Goal: Task Accomplishment & Management: Use online tool/utility

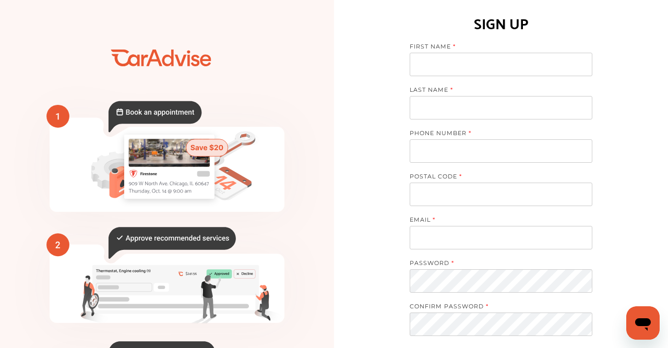
click at [489, 57] on input at bounding box center [501, 64] width 183 height 23
type input "******"
click at [533, 107] on input at bounding box center [501, 107] width 183 height 23
type input "******"
click at [524, 149] on input "tel" at bounding box center [501, 150] width 183 height 23
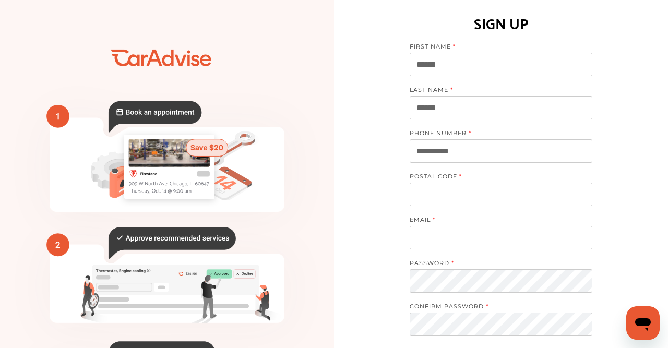
type input "**********"
click at [519, 194] on input at bounding box center [501, 194] width 183 height 23
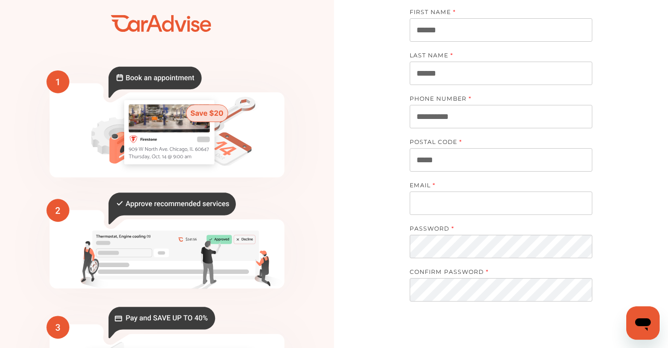
scroll to position [54, 0]
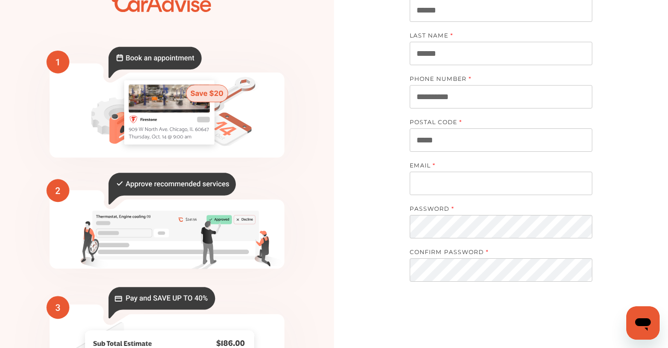
type input "*****"
click at [533, 183] on input at bounding box center [501, 183] width 183 height 23
type input "**********"
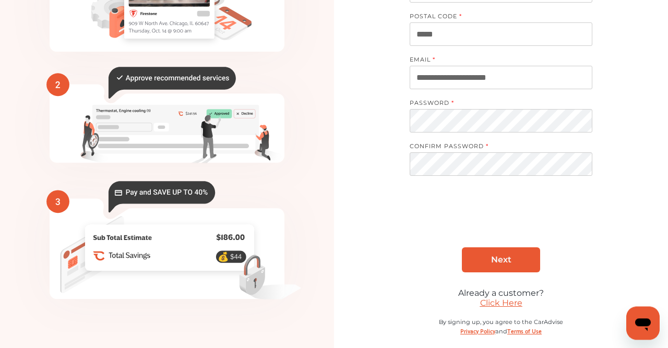
scroll to position [169, 0]
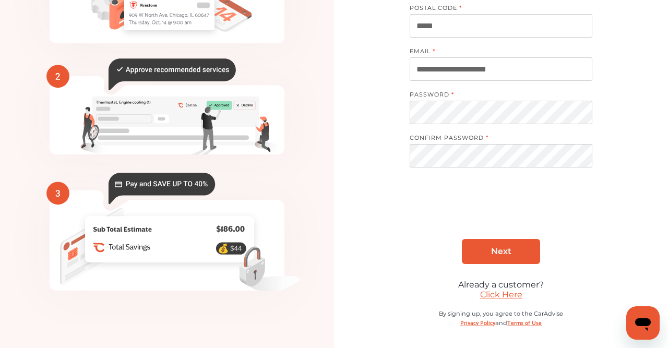
click at [482, 252] on link "Next" at bounding box center [501, 251] width 78 height 25
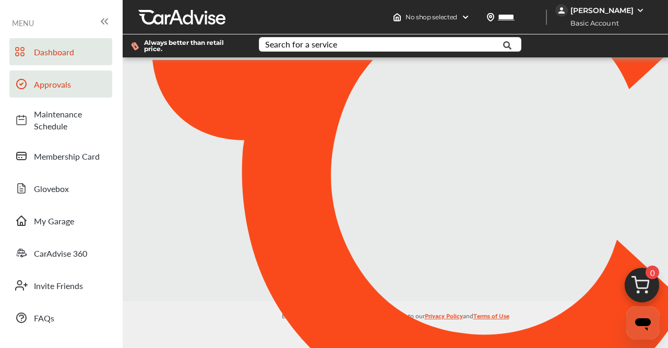
click at [47, 82] on span "Approvals" at bounding box center [70, 84] width 73 height 12
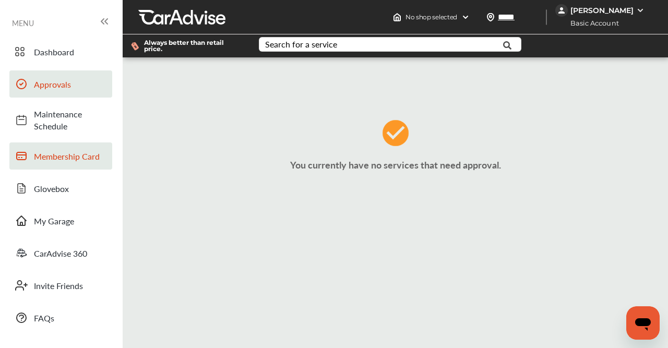
click at [69, 156] on span "Membership Card" at bounding box center [70, 156] width 73 height 12
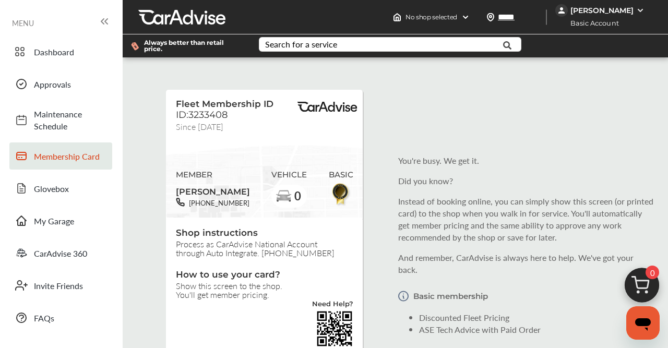
scroll to position [1, 0]
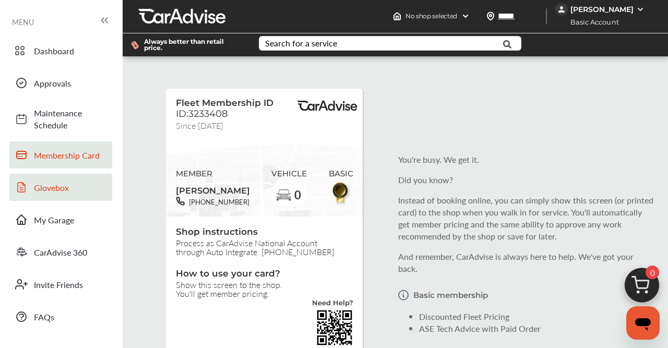
click at [55, 182] on span "Glovebox" at bounding box center [70, 188] width 73 height 12
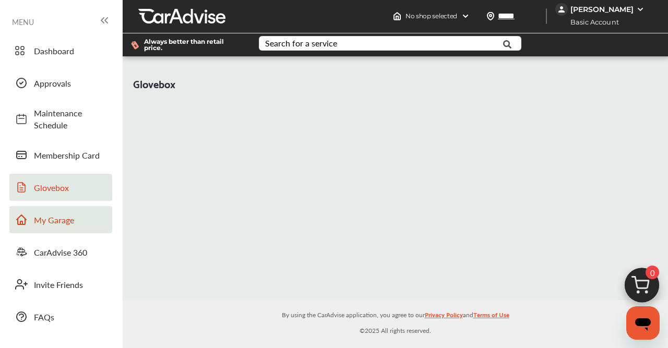
click at [51, 228] on link "My Garage" at bounding box center [60, 219] width 103 height 27
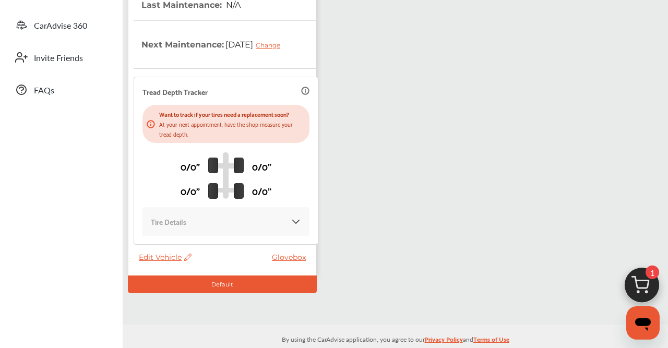
scroll to position [314, 0]
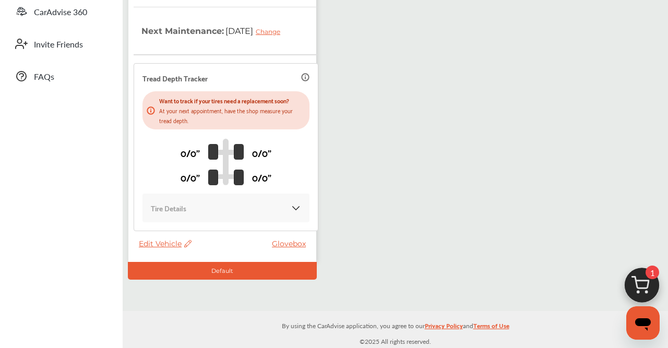
click at [281, 212] on div "Tire Details" at bounding box center [226, 208] width 150 height 12
click at [291, 210] on img at bounding box center [296, 208] width 10 height 10
click at [207, 94] on div "Want to track if your tires need a replacement soon? At your next appointment, …" at bounding box center [225, 110] width 167 height 38
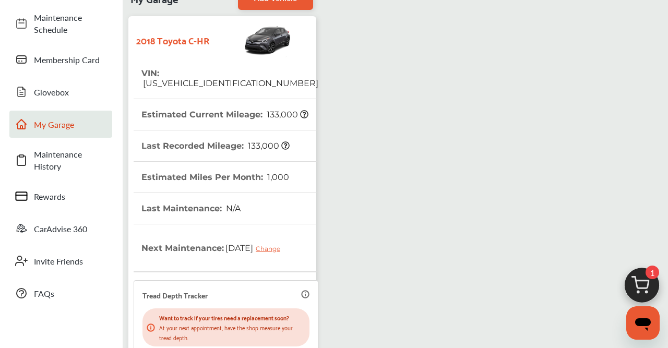
scroll to position [0, 0]
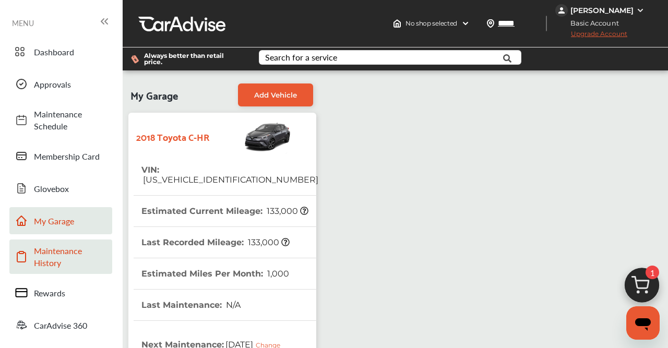
click at [55, 248] on span "Maintenance History" at bounding box center [70, 257] width 73 height 24
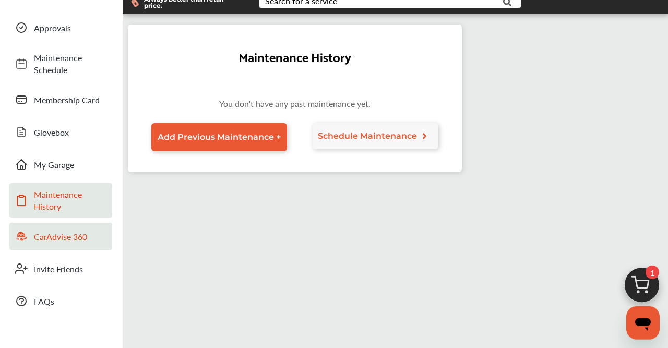
scroll to position [109, 0]
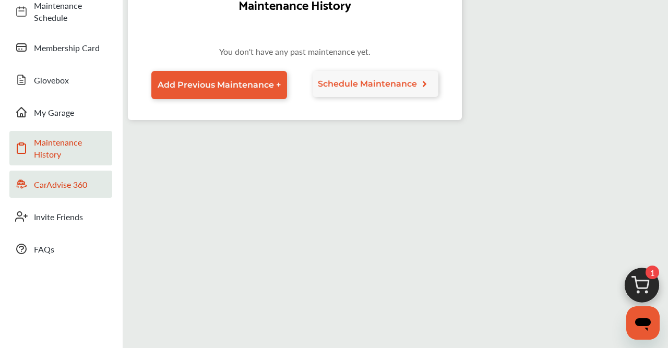
click at [66, 185] on span "CarAdvise 360" at bounding box center [70, 184] width 73 height 12
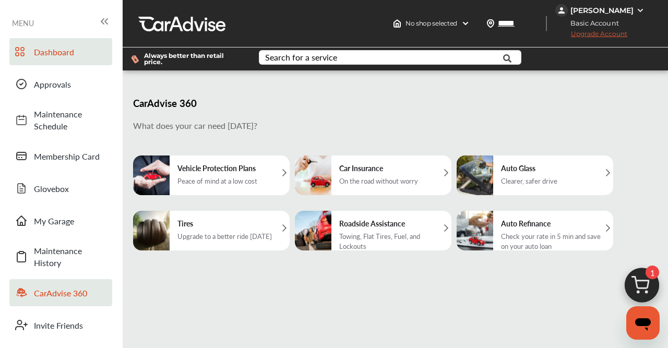
click at [82, 60] on link "Dashboard" at bounding box center [60, 51] width 103 height 27
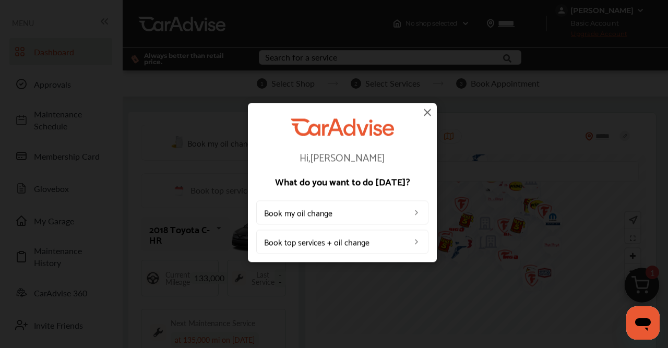
click at [425, 111] on img at bounding box center [427, 112] width 13 height 13
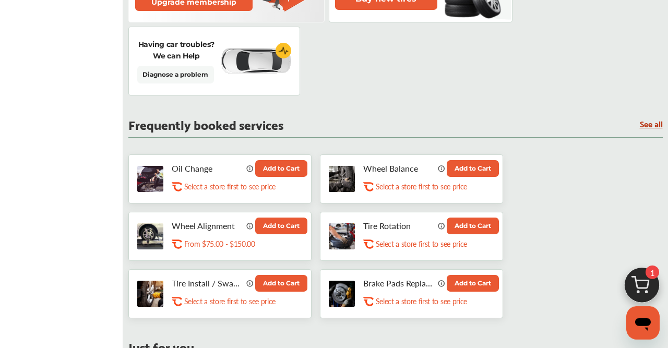
scroll to position [543, 0]
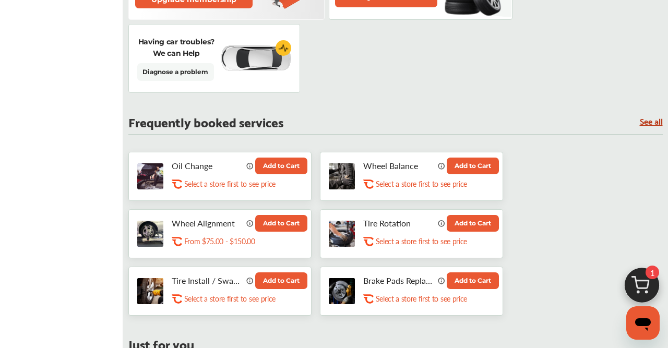
click at [217, 41] on div "Having car troubles? We can Help Diagnose a problem" at bounding box center [214, 58] width 172 height 69
click at [204, 63] on link "Diagnose a problem" at bounding box center [175, 72] width 77 height 18
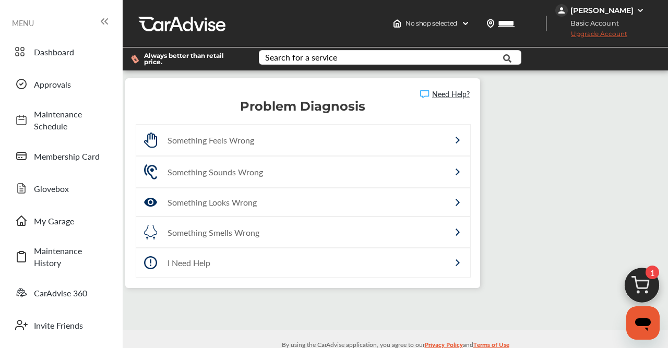
click at [344, 145] on div "Something Feels Wrong" at bounding box center [280, 140] width 227 height 12
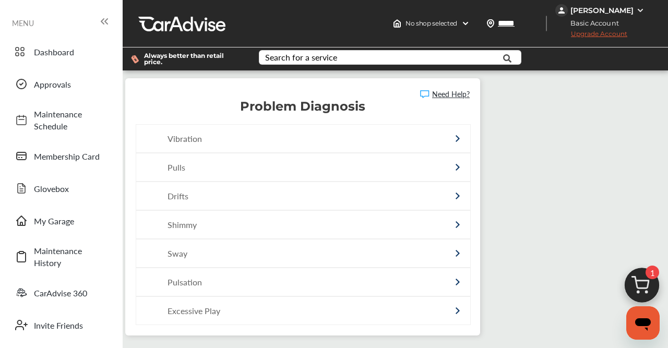
click at [324, 112] on p "Problem Diagnosis" at bounding box center [303, 106] width 334 height 10
